Goal: Transaction & Acquisition: Purchase product/service

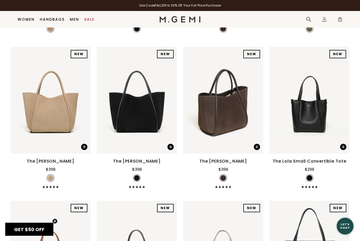
scroll to position [359, 0]
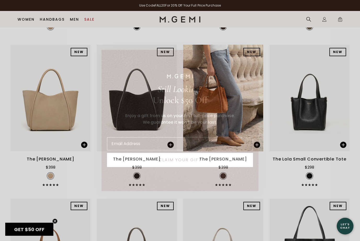
click at [252, 61] on circle "Close dialog" at bounding box center [251, 56] width 9 height 9
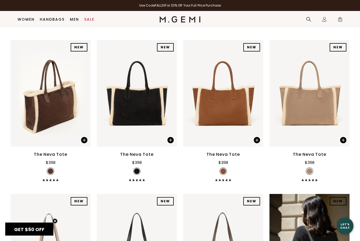
scroll to position [0, 0]
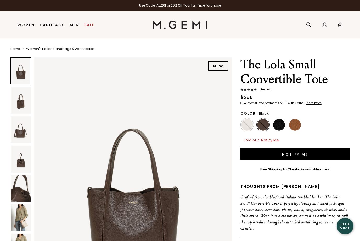
click at [280, 124] on img at bounding box center [279, 125] width 12 height 12
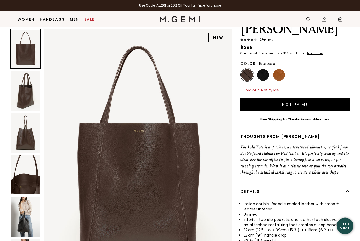
scroll to position [44, 0]
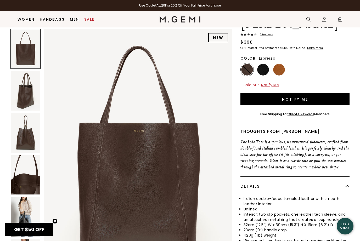
click at [24, 86] on img at bounding box center [26, 90] width 30 height 39
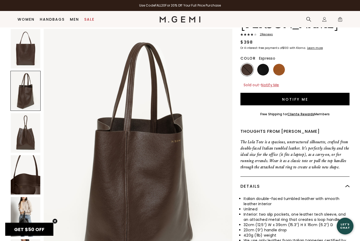
click at [24, 124] on img at bounding box center [26, 132] width 30 height 39
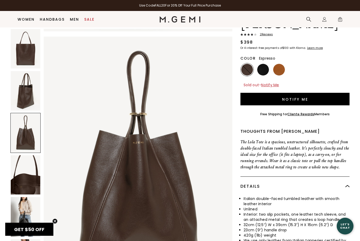
scroll to position [513, 0]
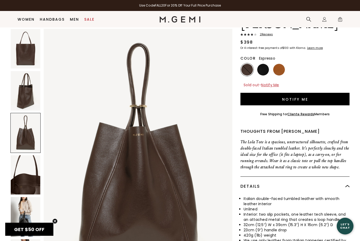
click at [24, 165] on img at bounding box center [26, 174] width 30 height 39
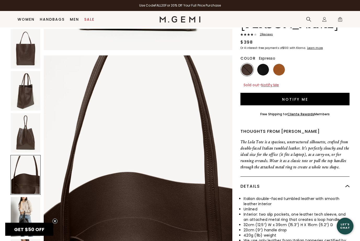
scroll to position [769, 0]
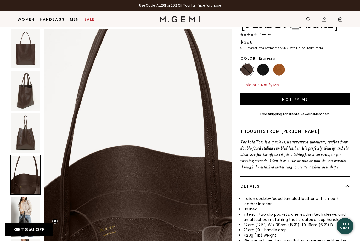
click at [20, 182] on div at bounding box center [25, 175] width 30 height 40
click at [24, 164] on div at bounding box center [25, 175] width 30 height 40
click at [23, 202] on img at bounding box center [26, 216] width 30 height 39
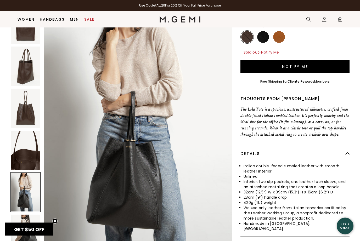
scroll to position [79, 0]
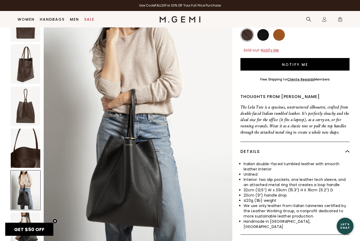
click at [22, 213] on img at bounding box center [26, 232] width 30 height 39
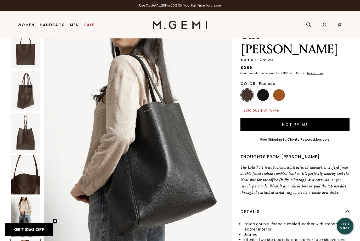
scroll to position [0, 0]
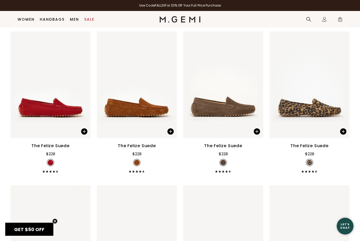
scroll to position [982, 0]
